Goal: Transaction & Acquisition: Obtain resource

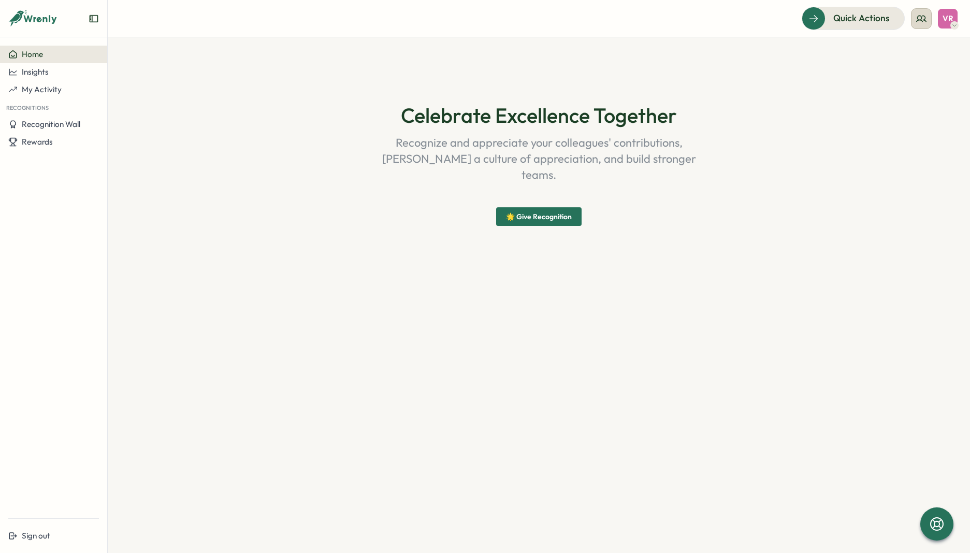
click at [920, 20] on icon at bounding box center [921, 18] width 10 height 10
click at [910, 55] on div "My Team" at bounding box center [921, 51] width 65 height 11
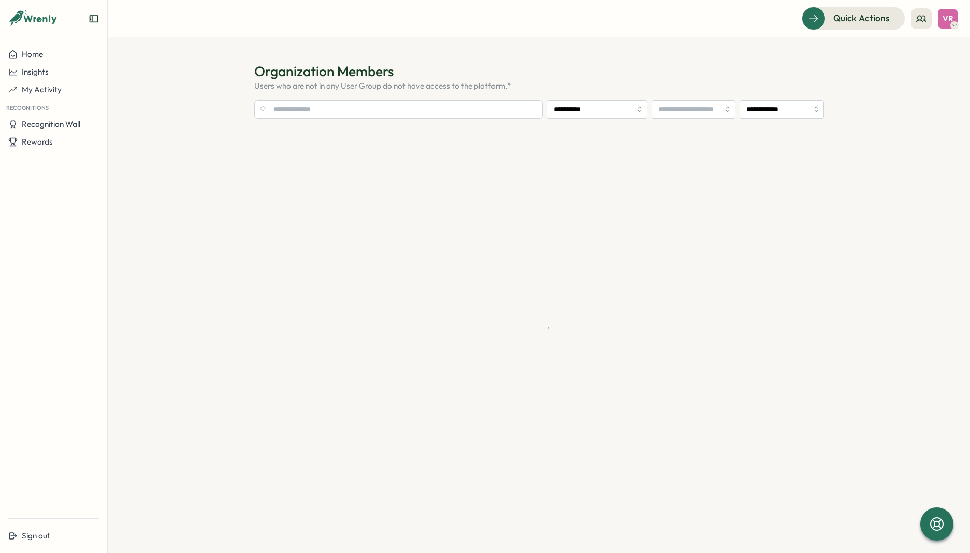
type input "**********"
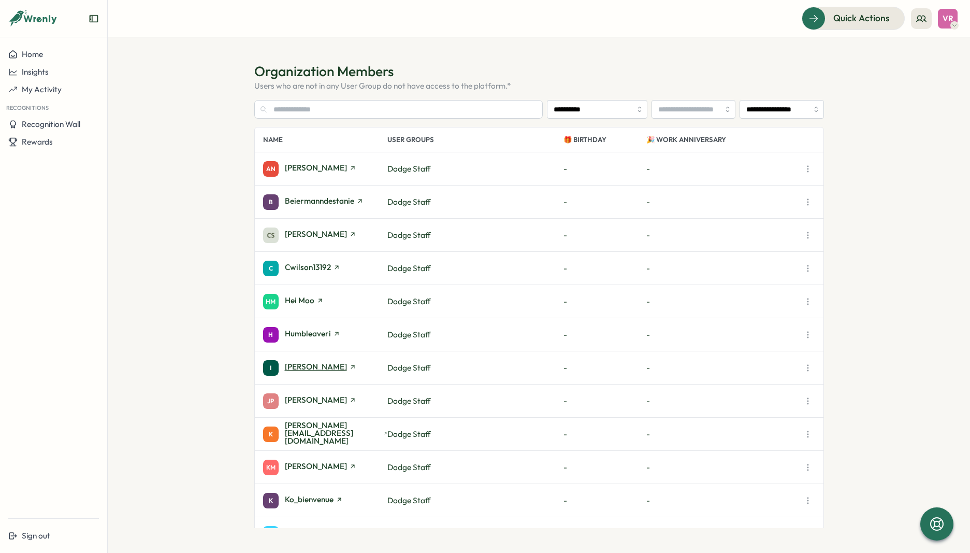
click at [301, 368] on span "[PERSON_NAME]" at bounding box center [316, 366] width 62 height 8
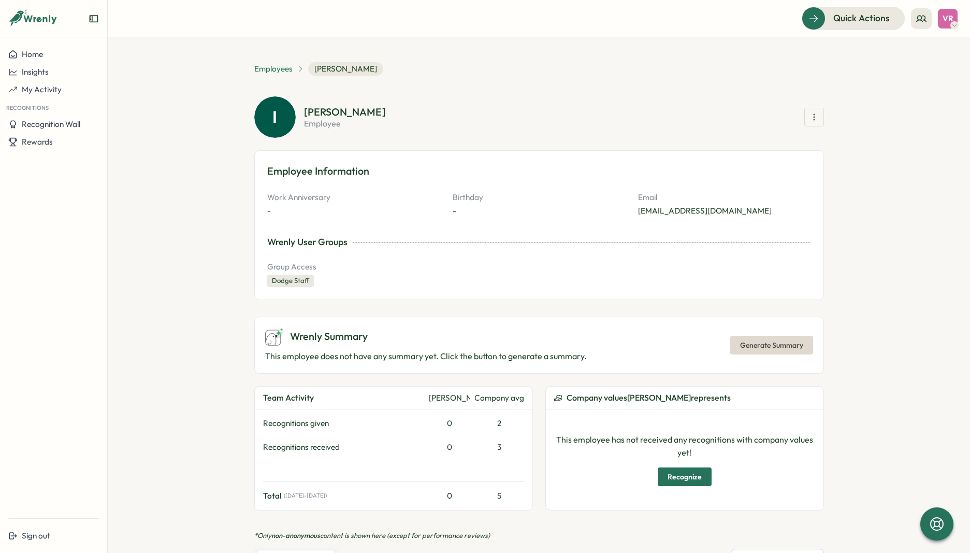
click at [275, 70] on span "Employees" at bounding box center [273, 68] width 38 height 11
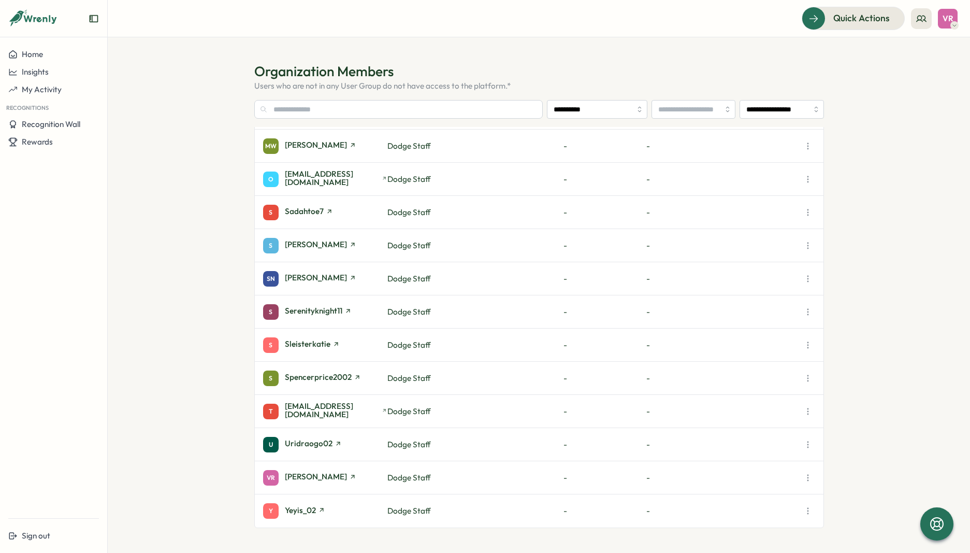
scroll to position [553, 0]
click at [806, 216] on icon "button" at bounding box center [808, 212] width 10 height 10
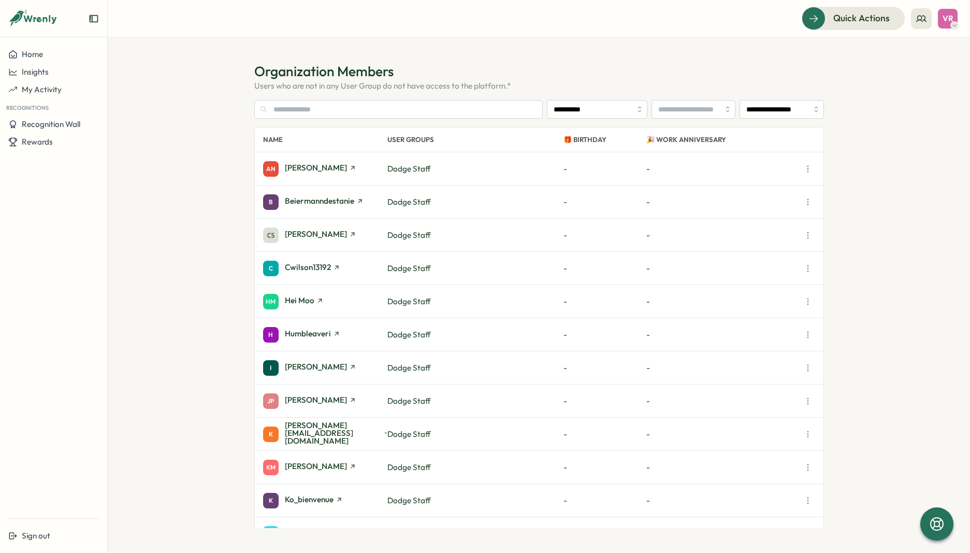
scroll to position [0, 0]
click at [947, 22] on span "VR" at bounding box center [947, 18] width 11 height 9
click at [927, 23] on button at bounding box center [921, 18] width 21 height 21
click at [830, 44] on section "**********" at bounding box center [539, 294] width 862 height 515
click at [815, 22] on div "Quick Actions" at bounding box center [847, 17] width 94 height 13
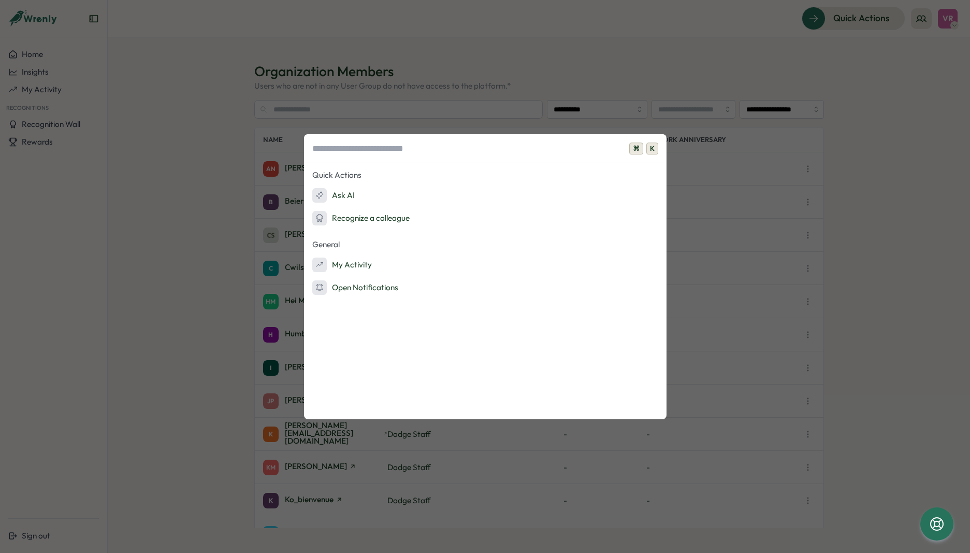
click at [902, 200] on div "⌘ K Quick Actions Ask AI Recognize a colleague General My Activity Open Notific…" at bounding box center [485, 276] width 970 height 553
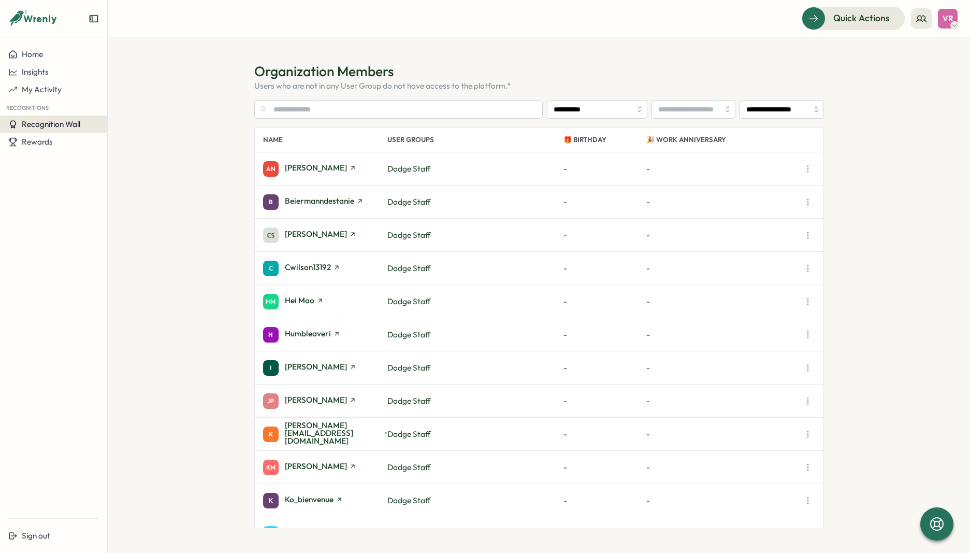
click at [49, 122] on span "Recognition Wall" at bounding box center [51, 124] width 59 height 10
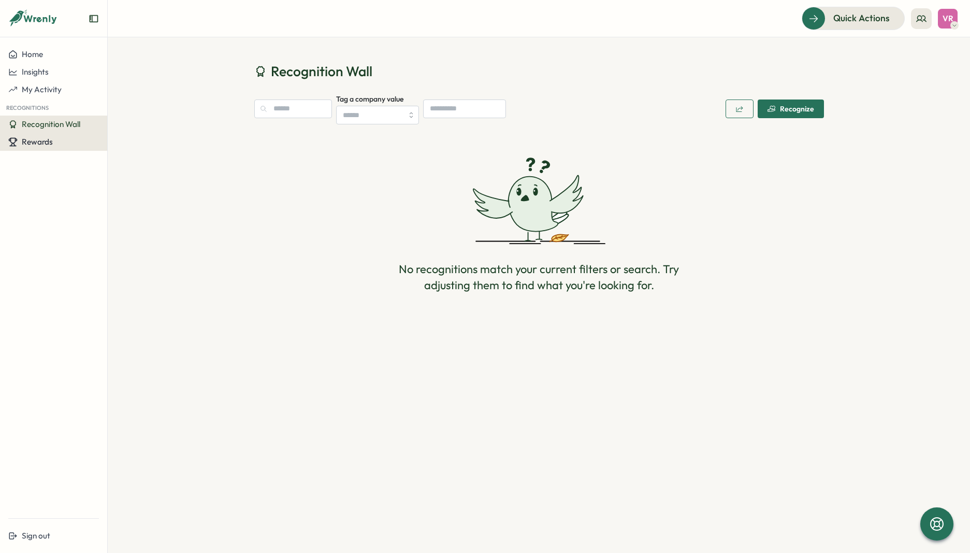
click at [79, 146] on div "Rewards" at bounding box center [53, 141] width 91 height 9
click at [133, 139] on div "Manage Rewards" at bounding box center [141, 132] width 70 height 20
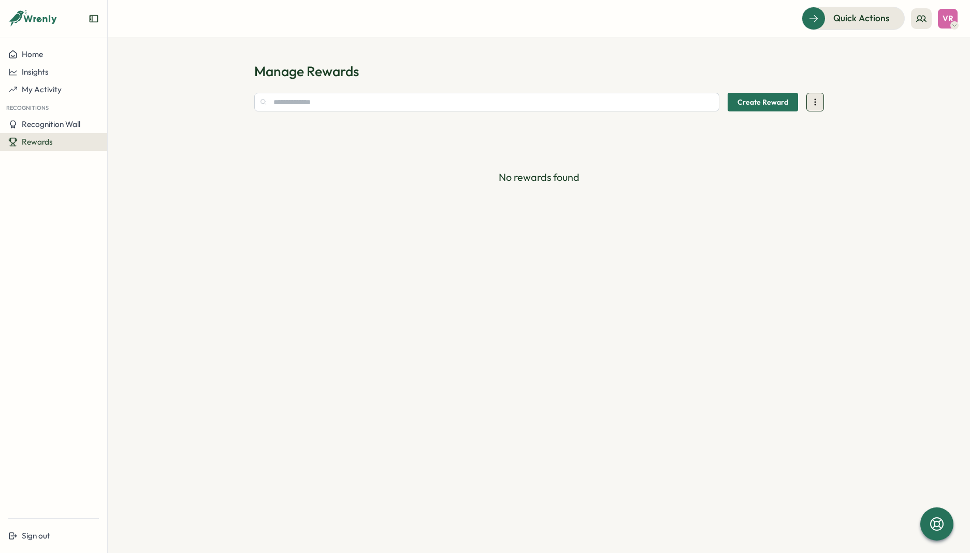
click at [817, 104] on icon at bounding box center [815, 102] width 10 height 10
click at [777, 103] on span "Create Reward" at bounding box center [762, 102] width 51 height 18
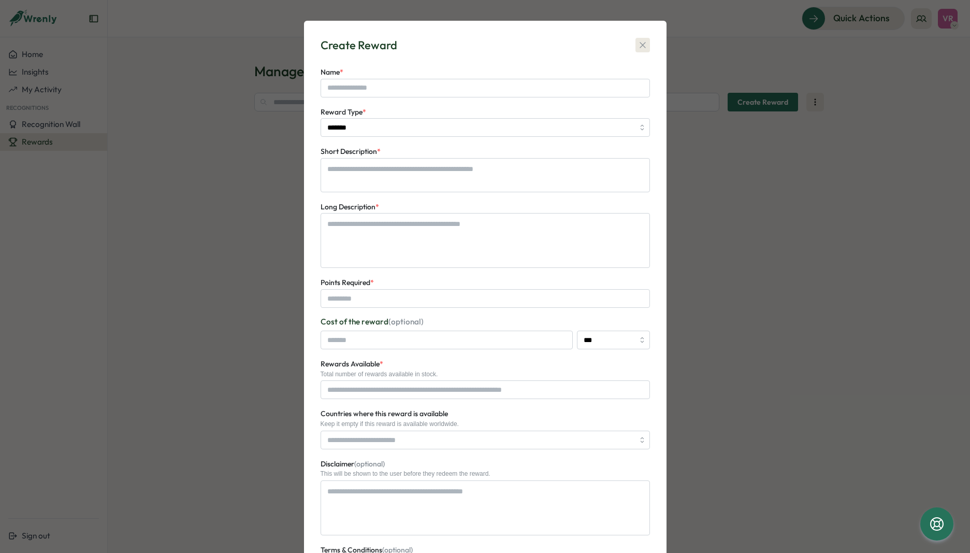
click at [637, 47] on icon "button" at bounding box center [642, 45] width 10 height 10
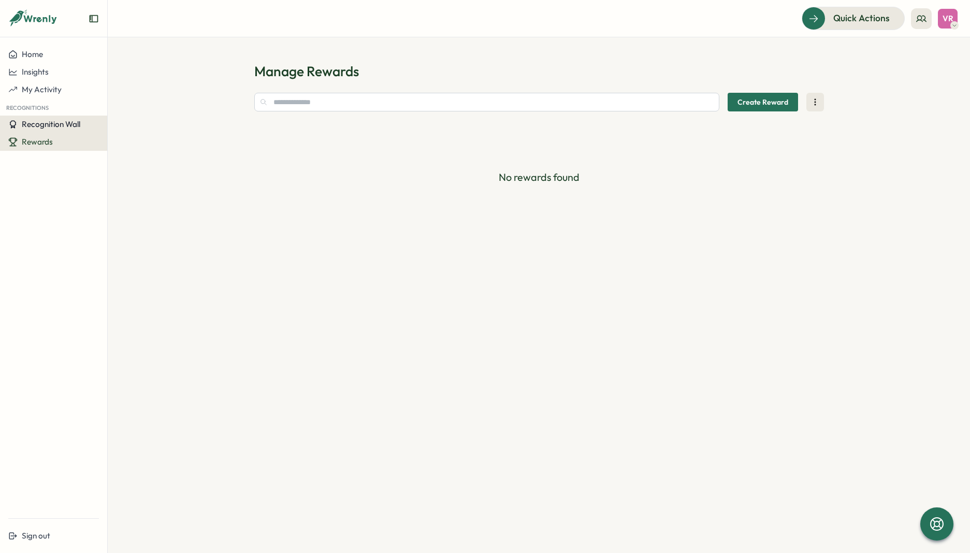
click at [64, 128] on span "Recognition Wall" at bounding box center [51, 124] width 59 height 10
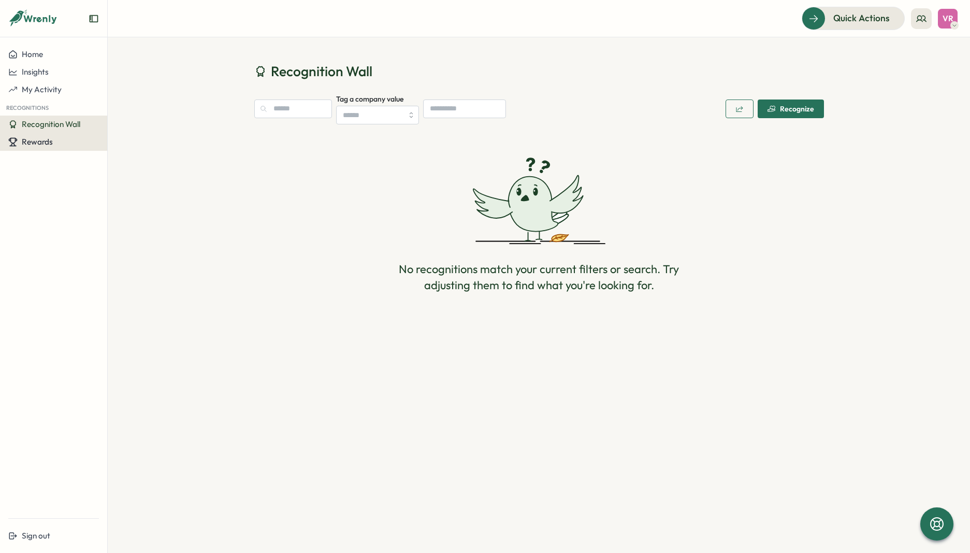
click at [68, 141] on div "Rewards" at bounding box center [53, 141] width 91 height 9
click at [27, 142] on span "Rewards" at bounding box center [37, 142] width 31 height 10
click at [27, 145] on span "Rewards" at bounding box center [37, 142] width 31 height 10
click at [135, 146] on div "Redeem Rewards" at bounding box center [141, 152] width 70 height 20
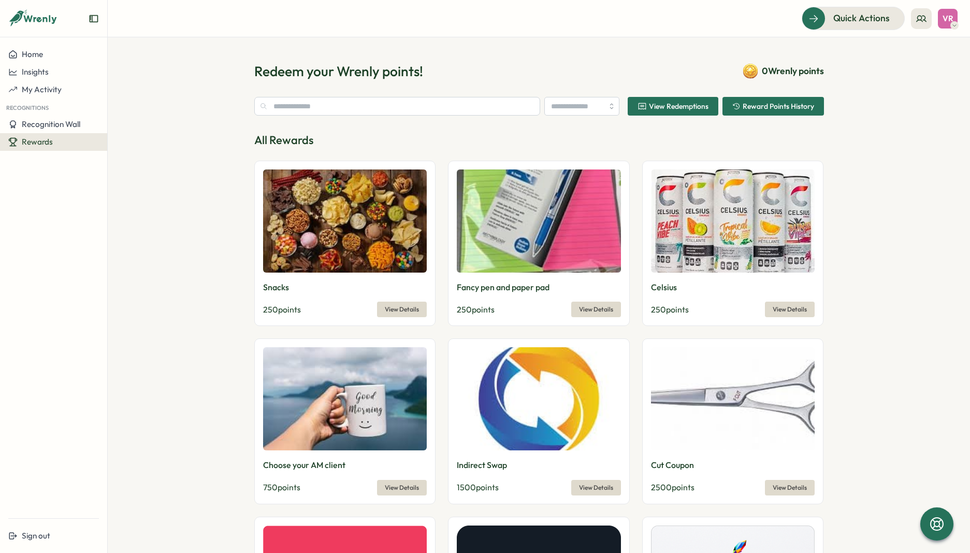
type input "**********"
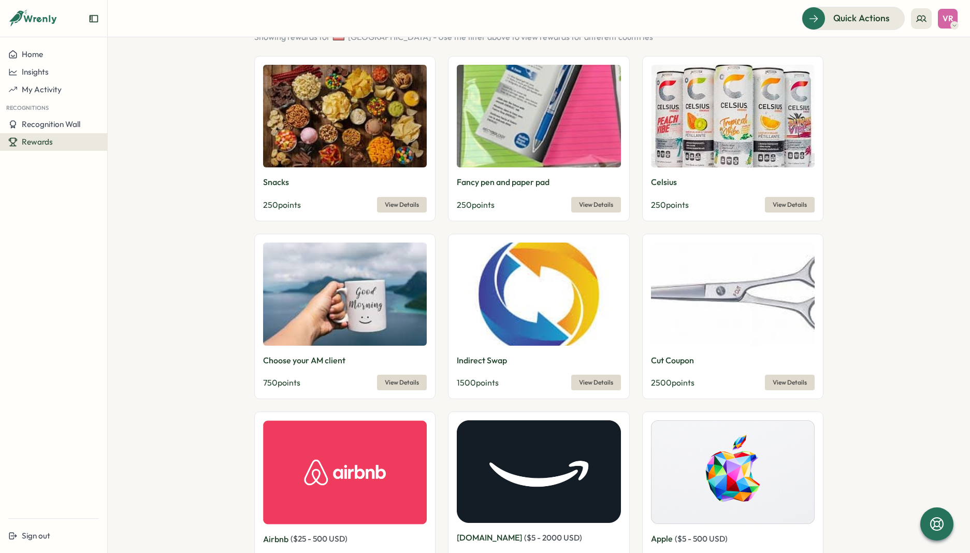
scroll to position [119, 0]
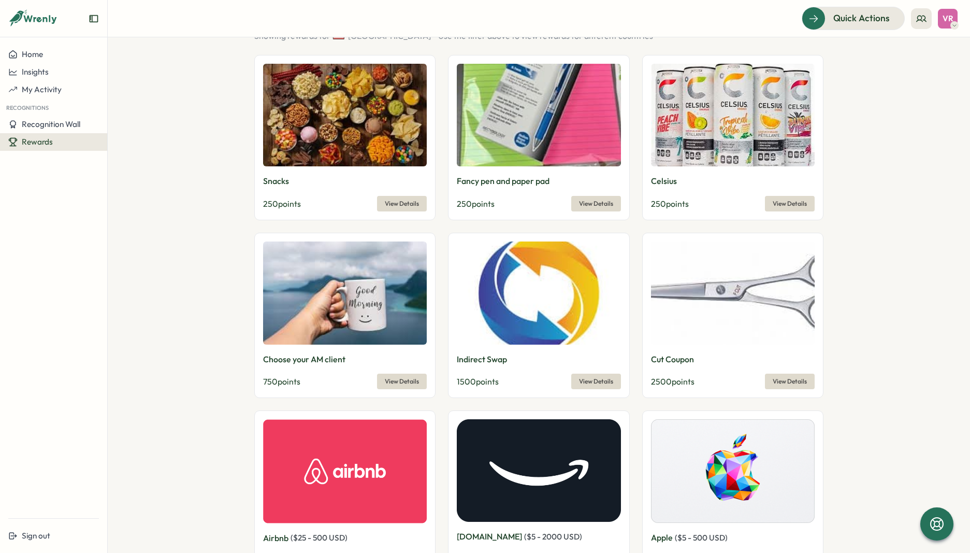
click at [797, 376] on span "View Details" at bounding box center [790, 381] width 34 height 14
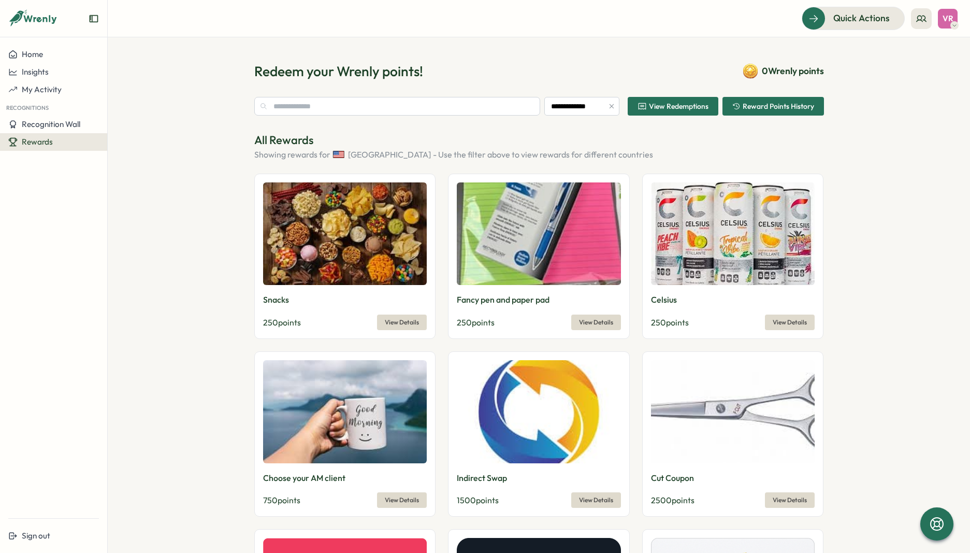
click at [404, 322] on span "View Details" at bounding box center [402, 322] width 34 height 14
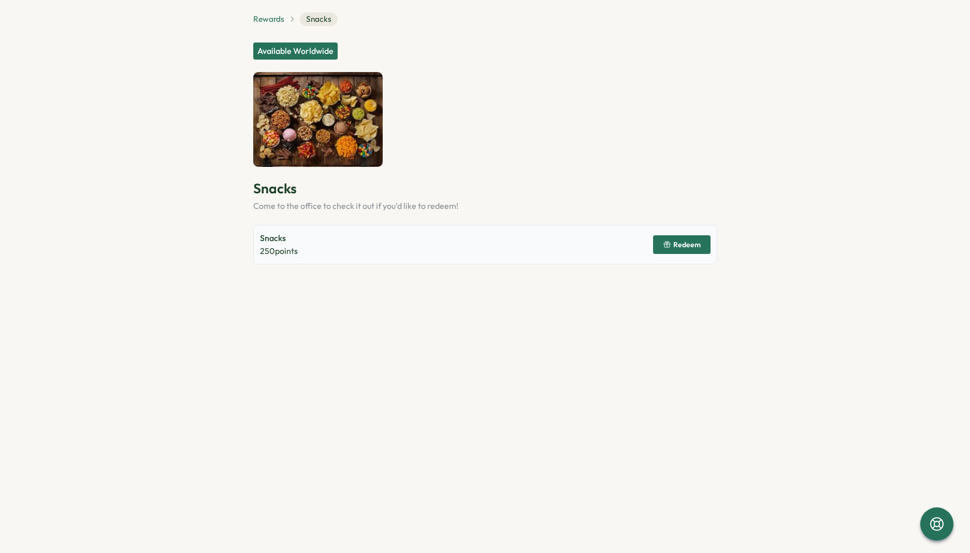
click at [268, 20] on span "Rewards" at bounding box center [268, 18] width 31 height 11
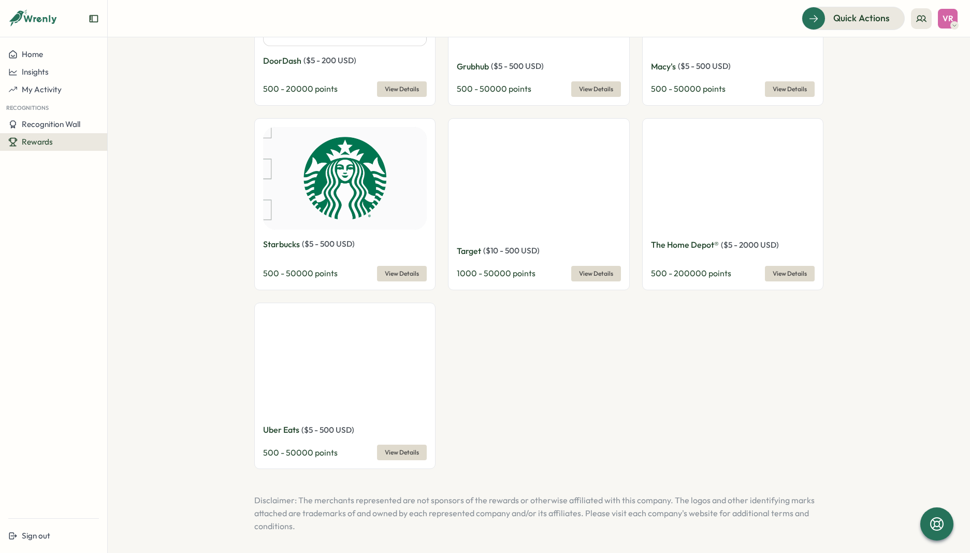
scroll to position [774, 0]
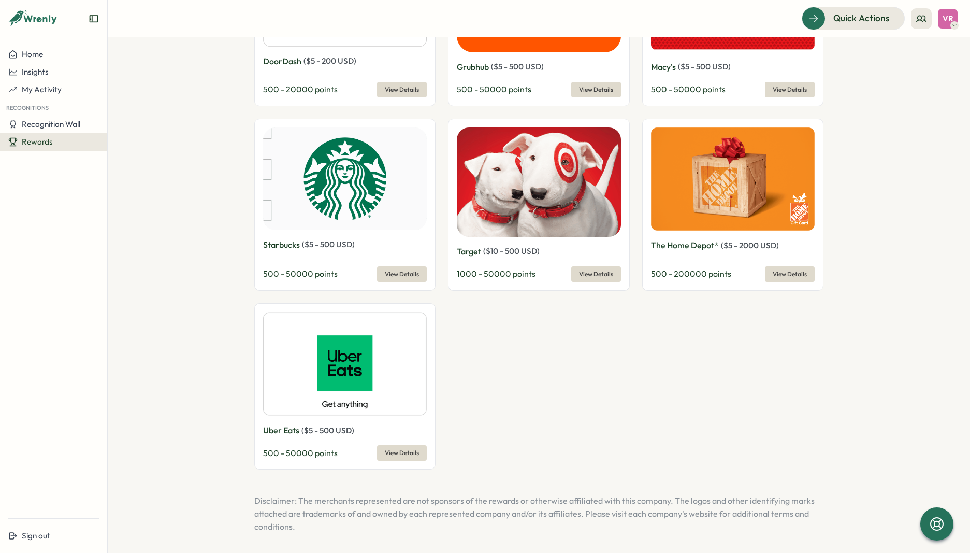
click at [393, 268] on span "View Details" at bounding box center [402, 274] width 34 height 14
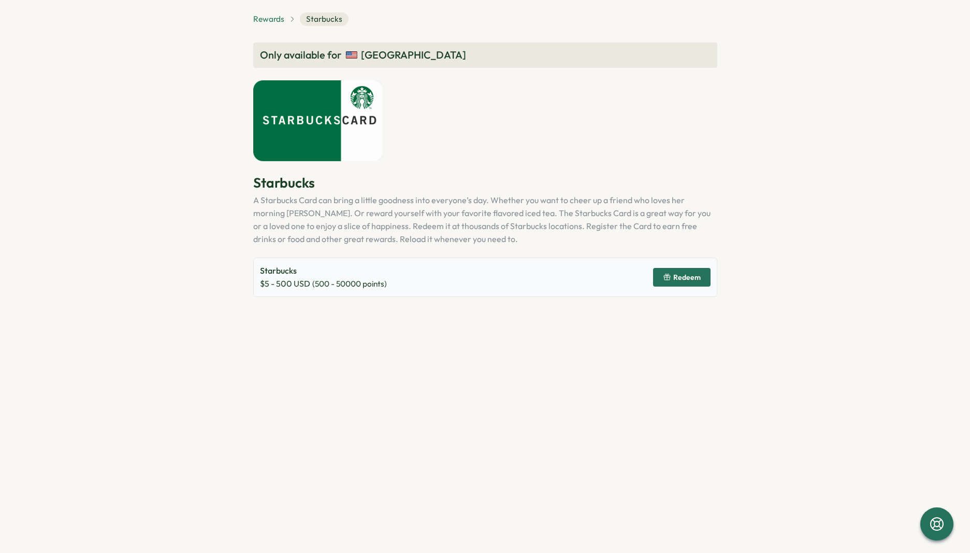
click at [270, 23] on span "Rewards" at bounding box center [268, 18] width 31 height 11
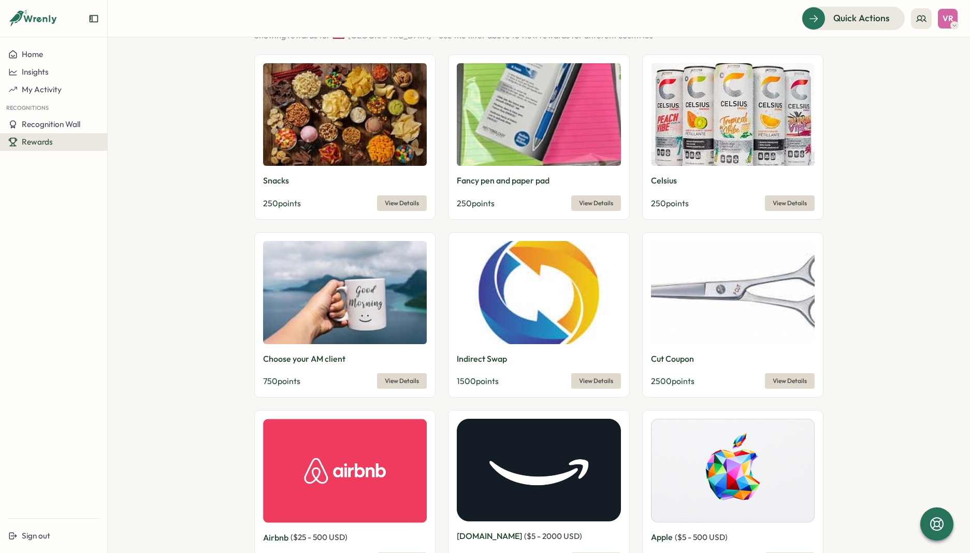
scroll to position [113, 0]
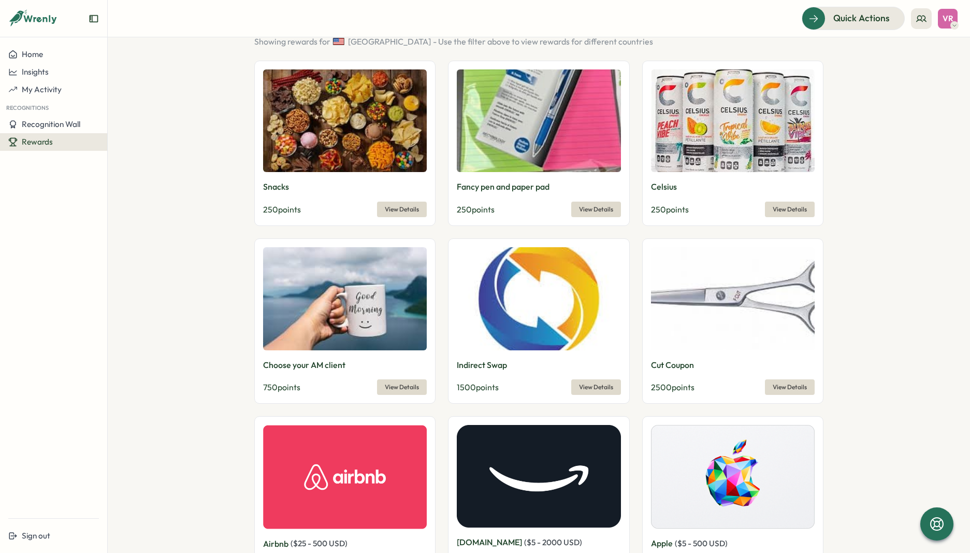
click at [779, 382] on span "View Details" at bounding box center [790, 387] width 34 height 14
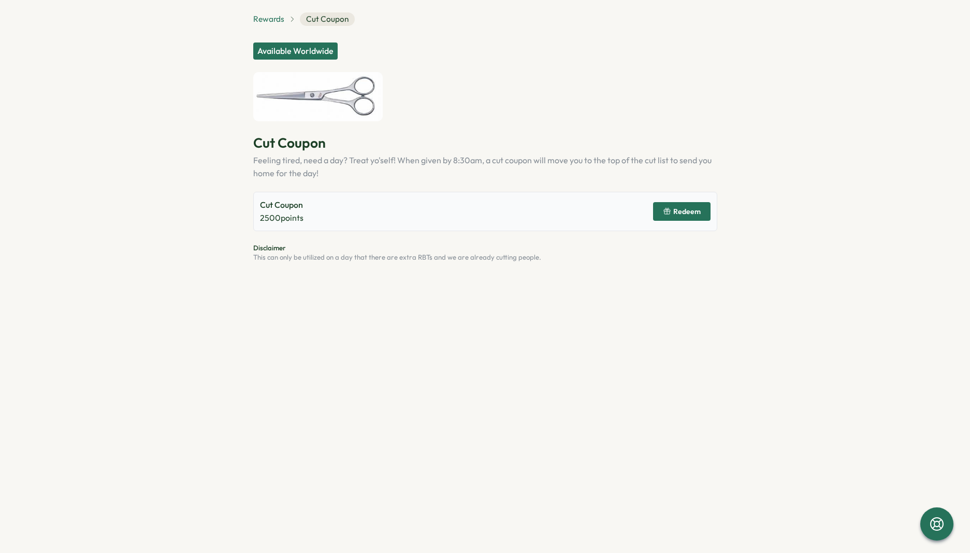
click at [275, 21] on span "Rewards" at bounding box center [268, 18] width 31 height 11
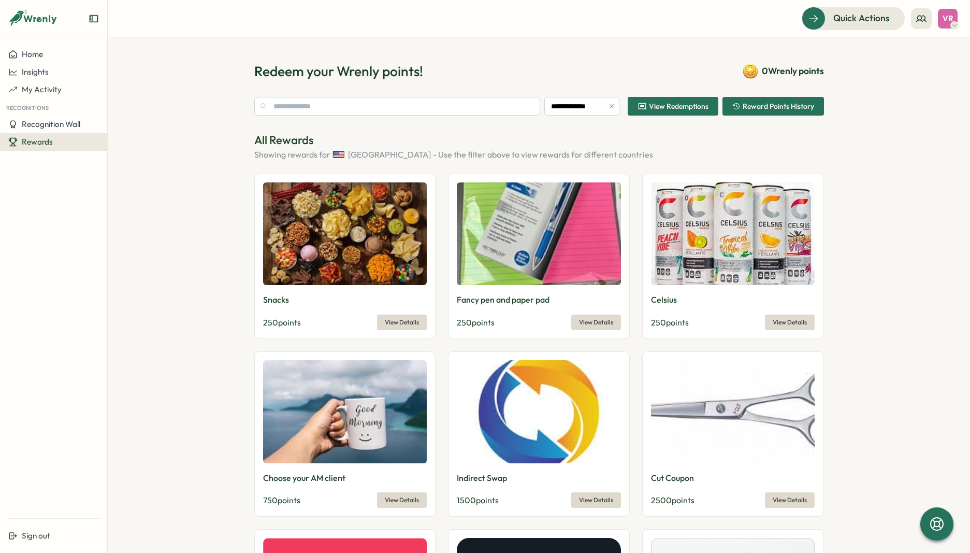
click at [50, 145] on span "Rewards" at bounding box center [37, 142] width 31 height 10
click at [150, 135] on div "Manage Rewards" at bounding box center [141, 131] width 62 height 11
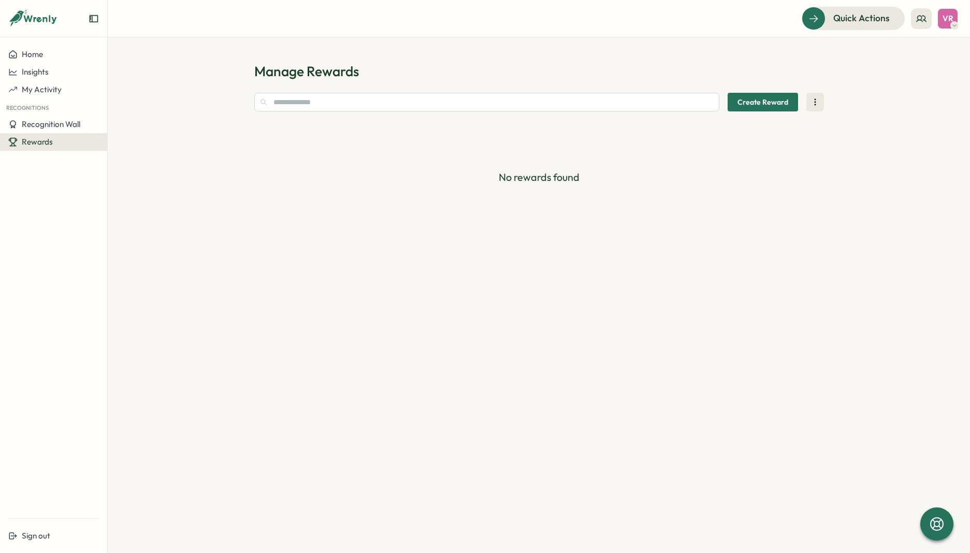
click at [772, 105] on span "Create Reward" at bounding box center [762, 102] width 51 height 18
type textarea "*"
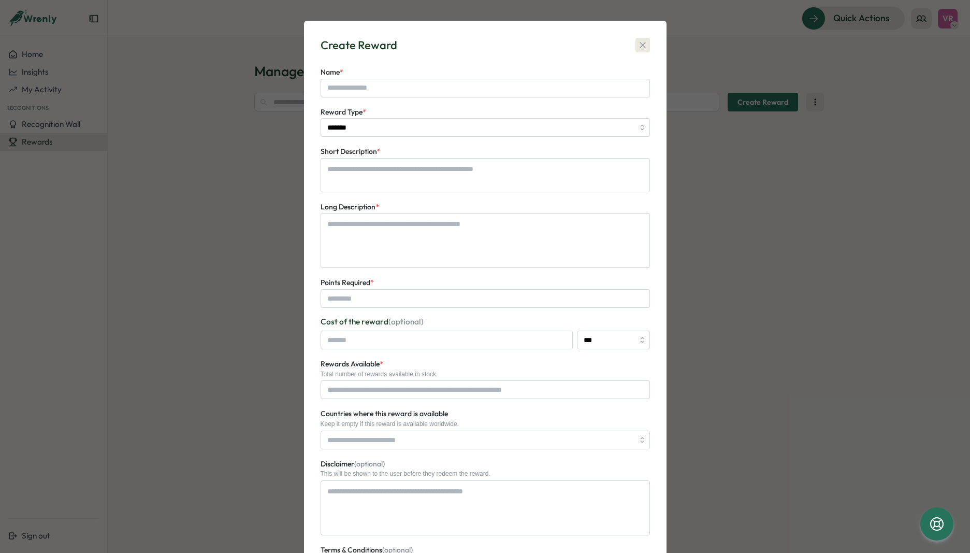
click at [643, 47] on icon "button" at bounding box center [642, 45] width 10 height 10
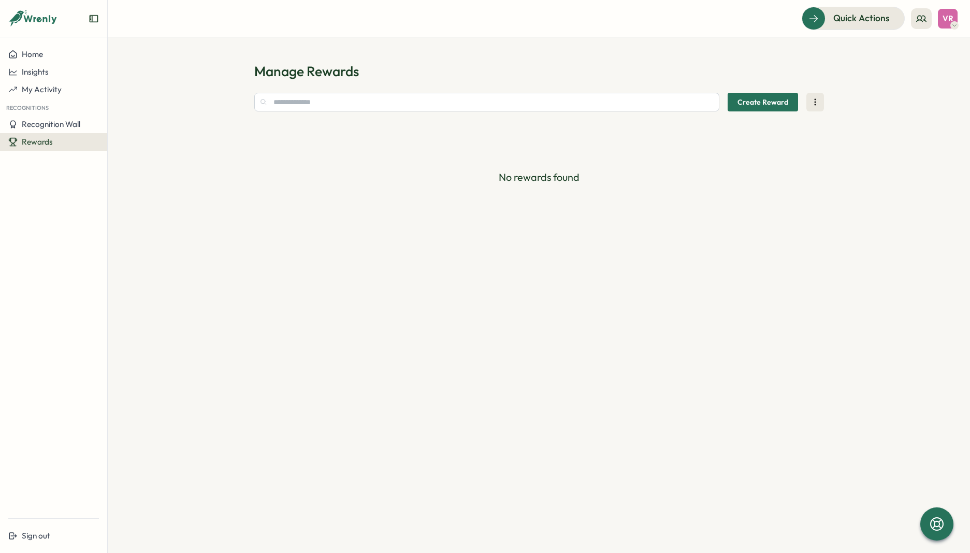
drag, startPoint x: 755, startPoint y: 179, endPoint x: 390, endPoint y: 137, distance: 367.4
click at [753, 178] on p "No rewards found" at bounding box center [539, 177] width 570 height 16
drag, startPoint x: 48, startPoint y: 142, endPoint x: 70, endPoint y: 149, distance: 23.6
click at [48, 142] on span "Rewards" at bounding box center [37, 142] width 31 height 10
click at [125, 145] on div "Redeem Rewards" at bounding box center [141, 152] width 70 height 20
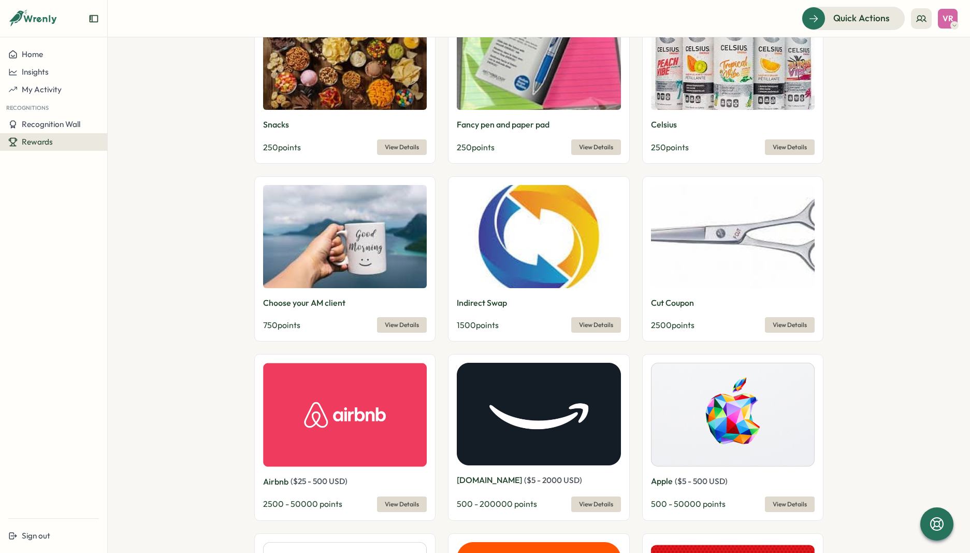
scroll to position [293, 0]
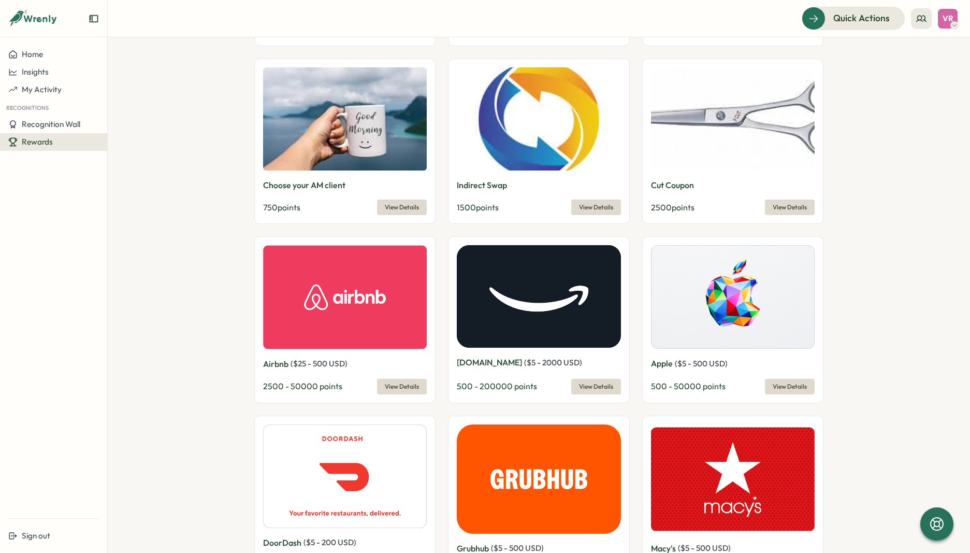
click at [579, 200] on span "View Details" at bounding box center [596, 207] width 34 height 14
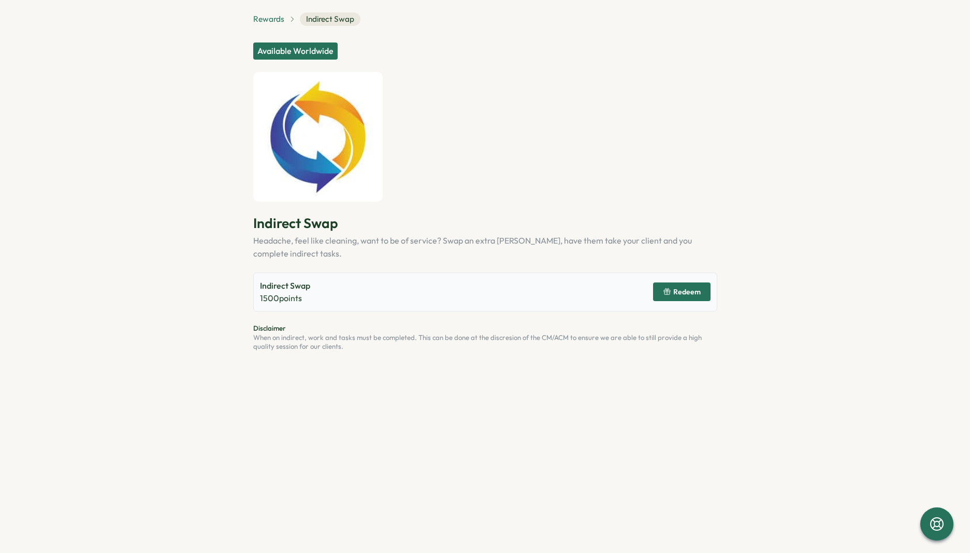
click at [279, 21] on span "Rewards" at bounding box center [268, 18] width 31 height 11
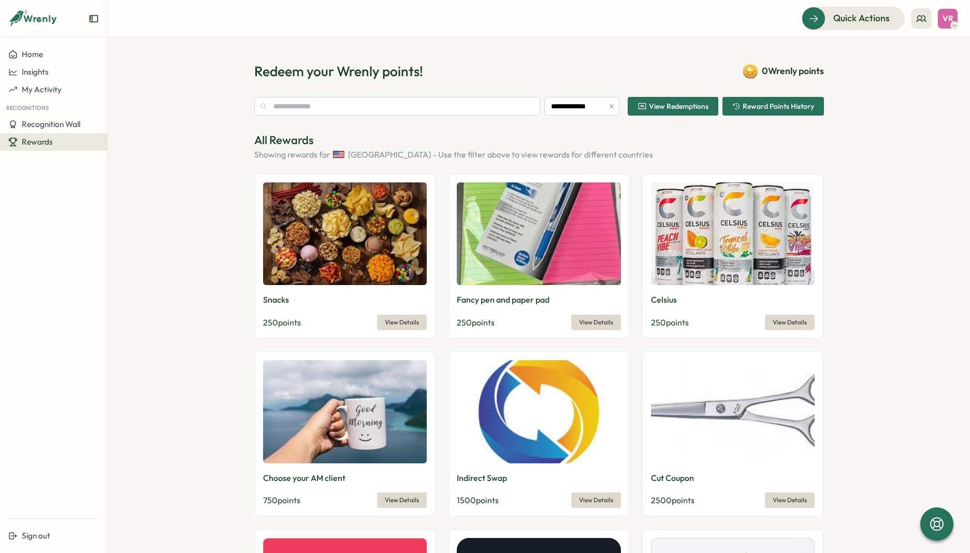
click at [78, 137] on button "Rewards" at bounding box center [53, 142] width 107 height 18
drag, startPoint x: 169, startPoint y: 217, endPoint x: 84, endPoint y: 273, distance: 102.1
click at [169, 217] on section "**********" at bounding box center [539, 294] width 862 height 515
